Goal: Task Accomplishment & Management: Complete application form

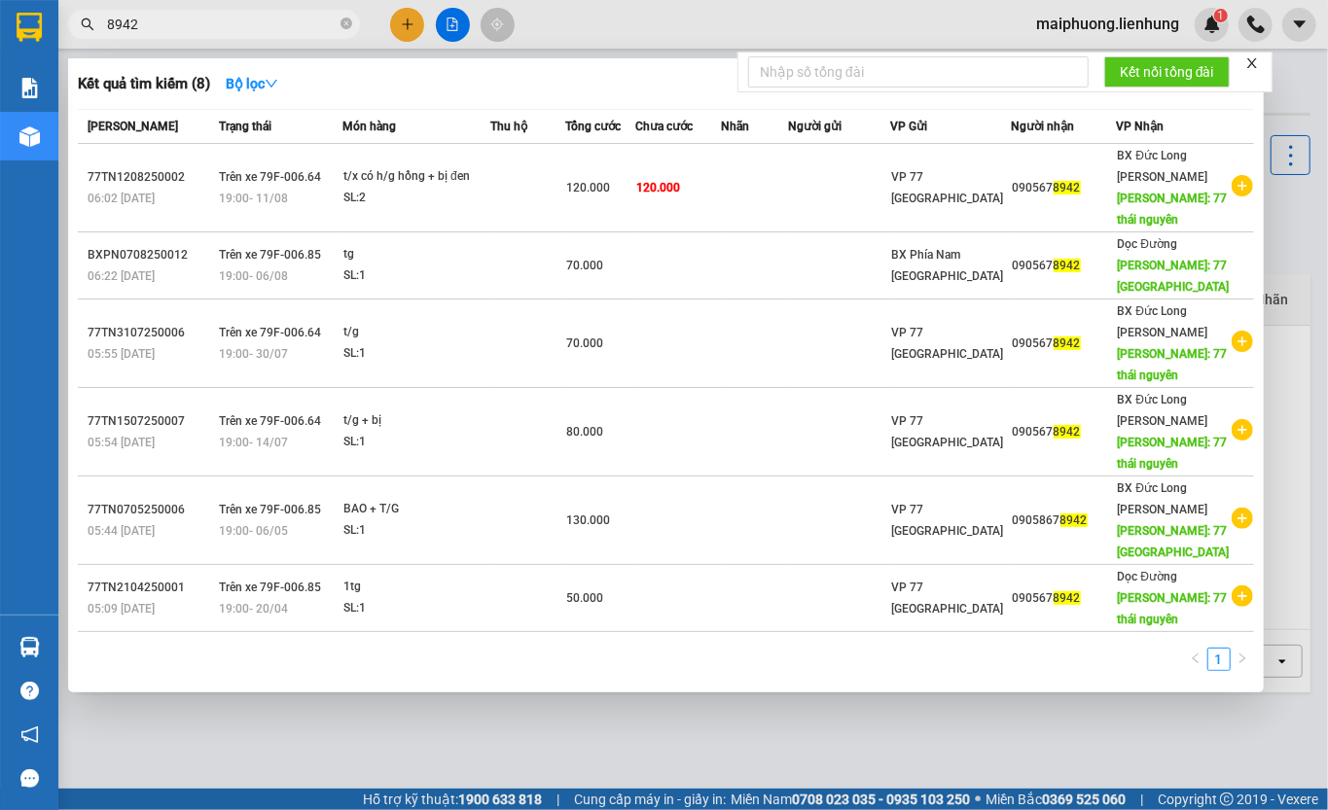
click at [257, 20] on input "8942" at bounding box center [222, 24] width 230 height 21
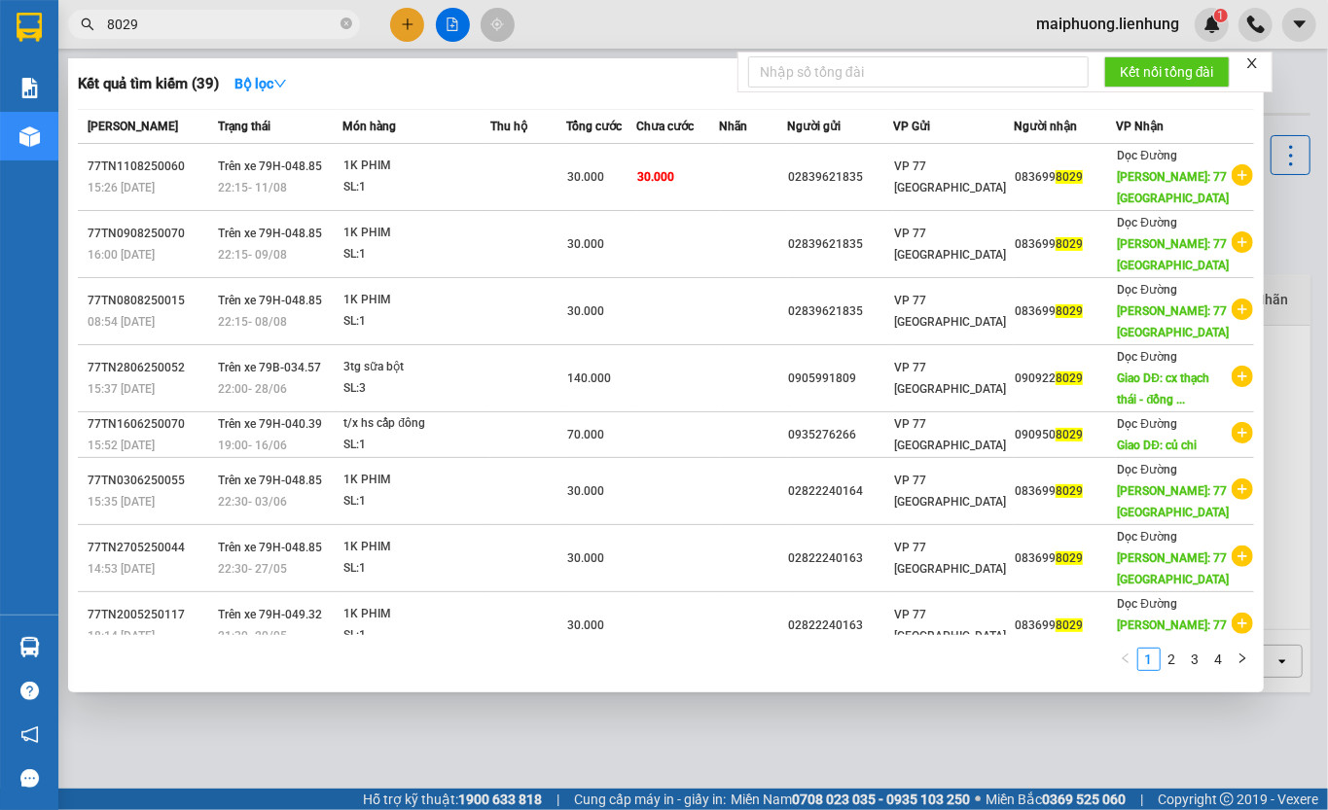
type input "8029"
click at [694, 195] on td "30.000" at bounding box center [678, 177] width 84 height 67
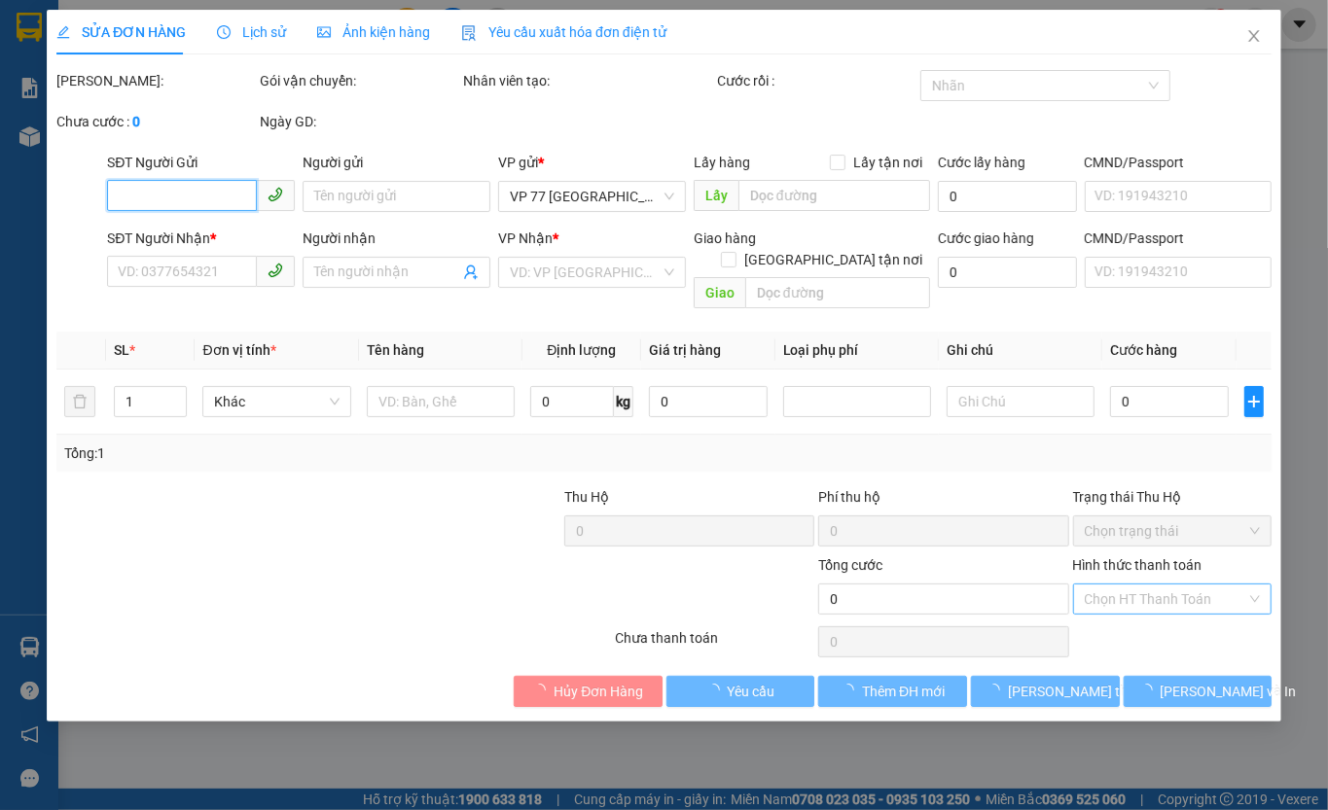
type input "02839621835"
type input "0836998029"
type input "77 [GEOGRAPHIC_DATA]"
type input "30.000"
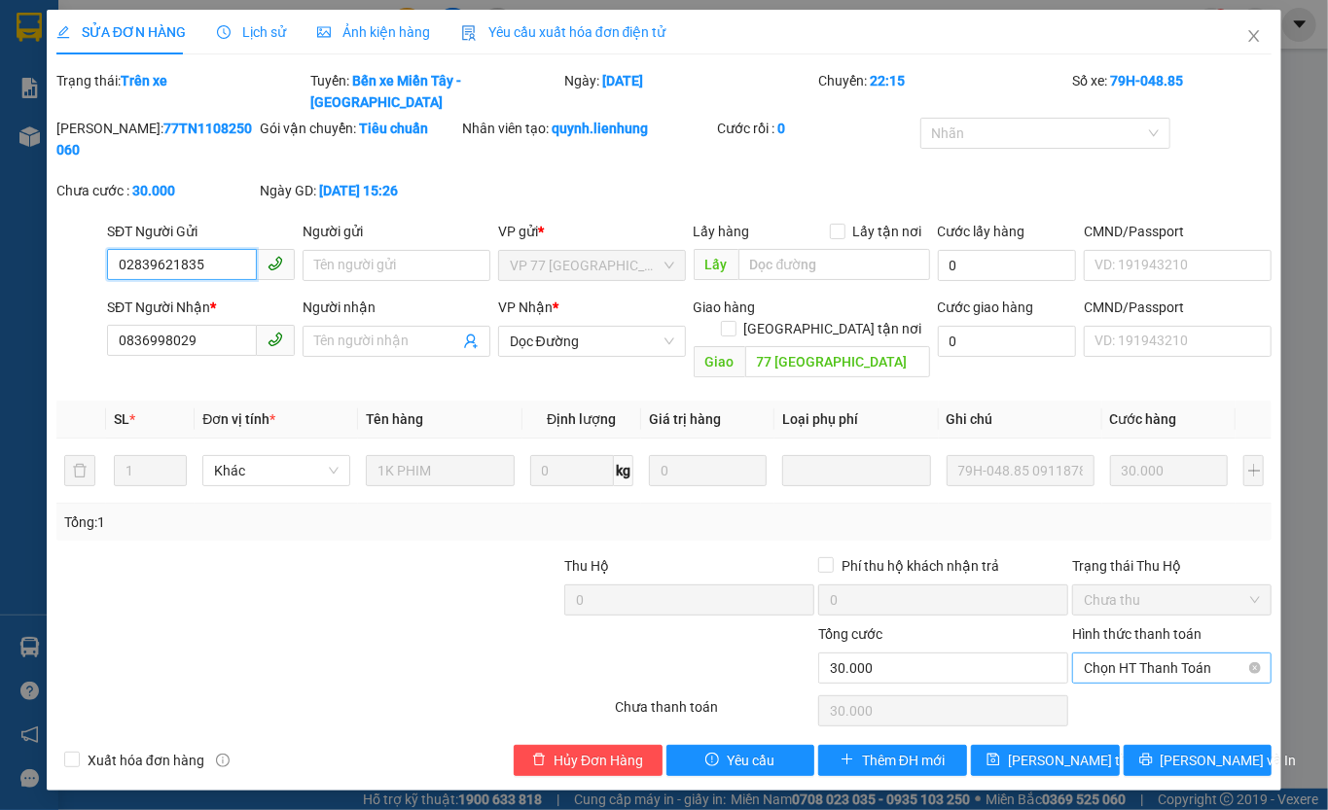
click at [1160, 654] on span "Chọn HT Thanh Toán" at bounding box center [1172, 668] width 176 height 29
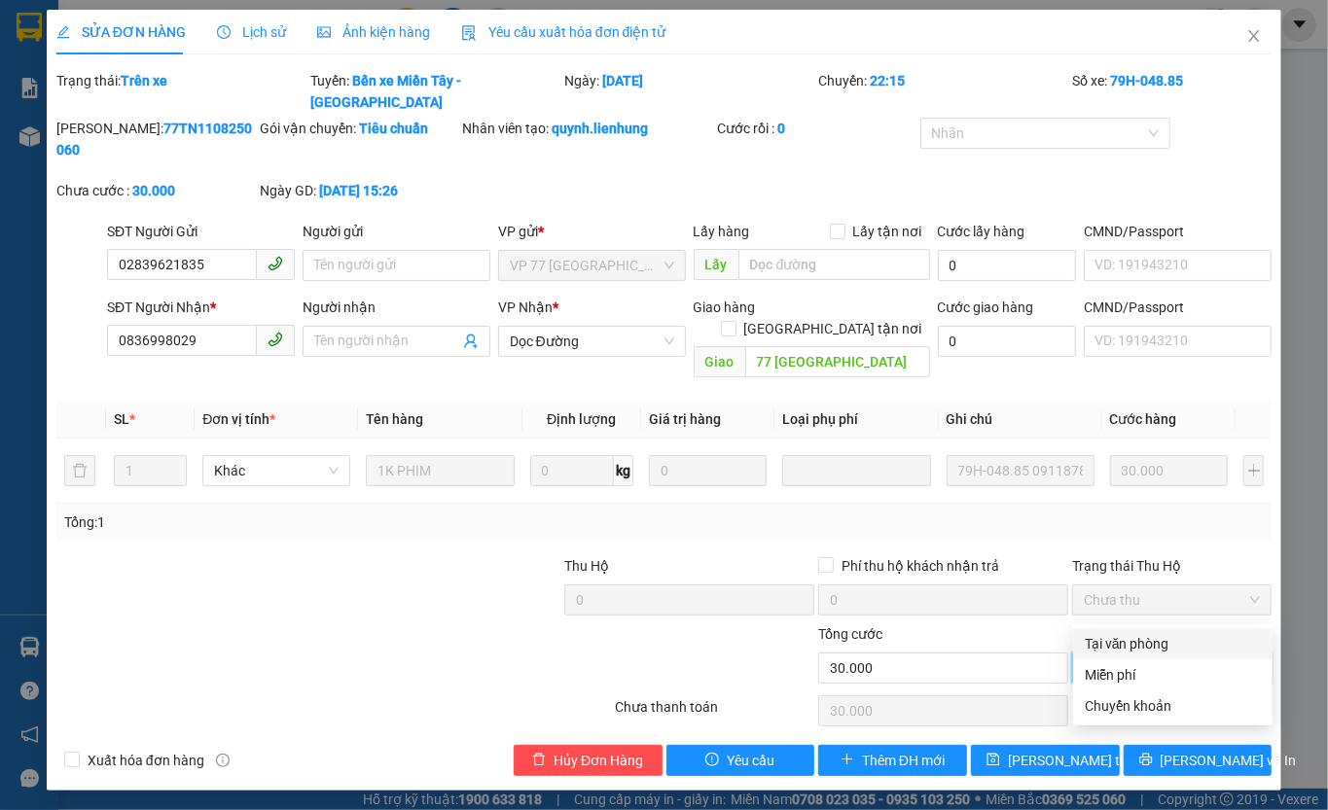
click at [1165, 646] on div "Tại văn phòng" at bounding box center [1173, 643] width 176 height 21
type input "0"
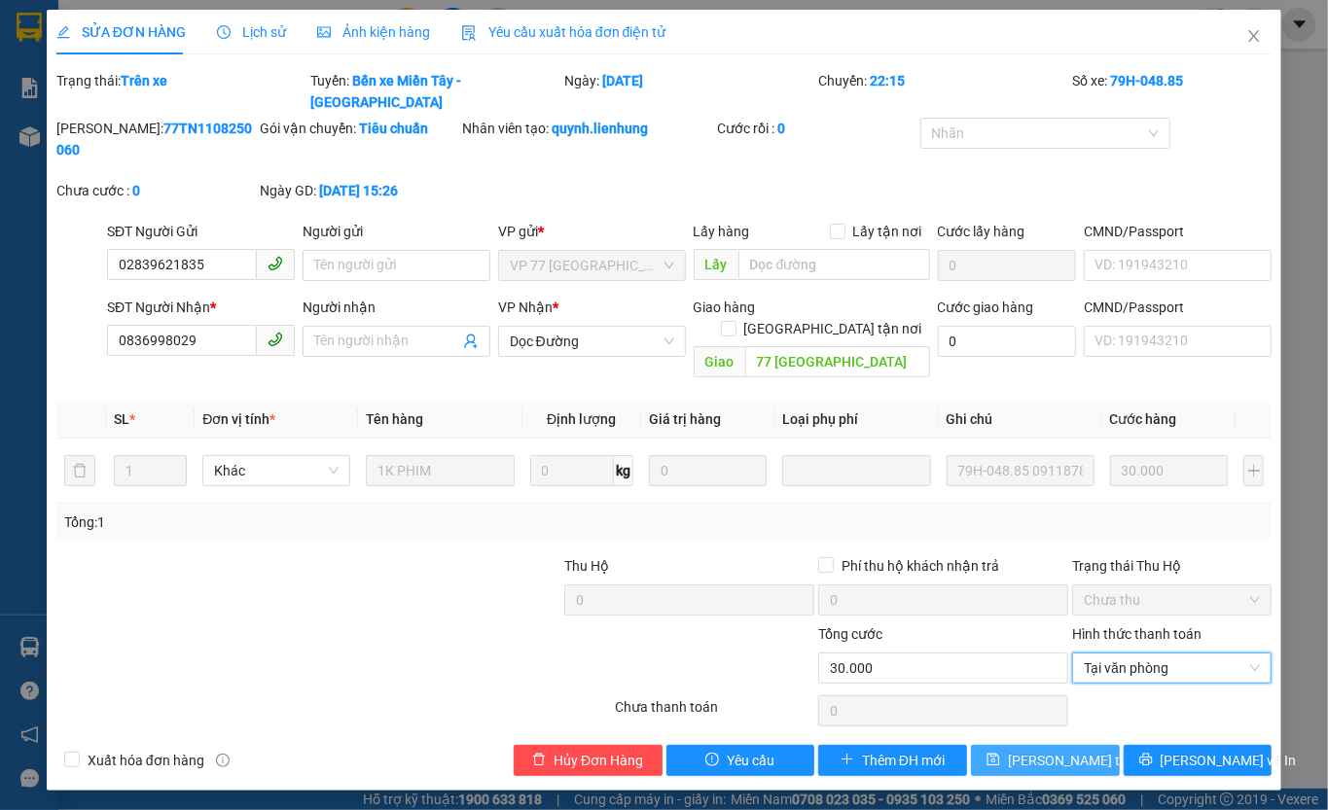
click at [1087, 750] on span "[PERSON_NAME] thay đổi" at bounding box center [1086, 760] width 156 height 21
